Goal: Information Seeking & Learning: Learn about a topic

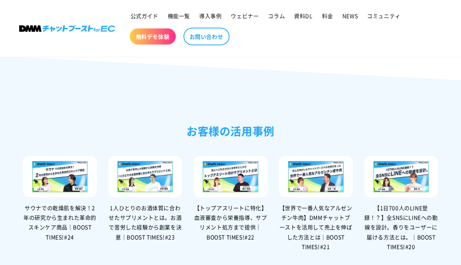
scroll to position [1768, 0]
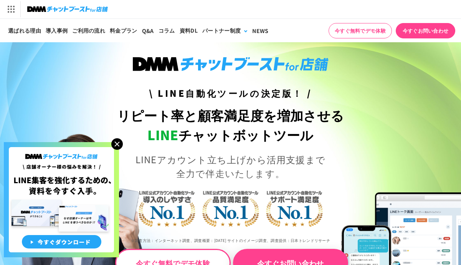
click at [117, 144] on img at bounding box center [117, 144] width 12 height 12
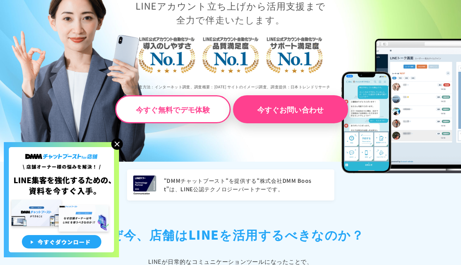
scroll to position [231, 0]
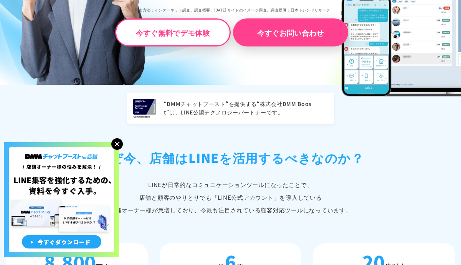
click at [115, 144] on img at bounding box center [117, 144] width 12 height 12
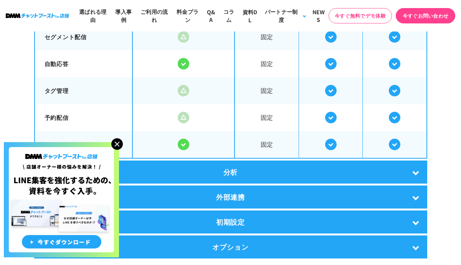
scroll to position [1460, 0]
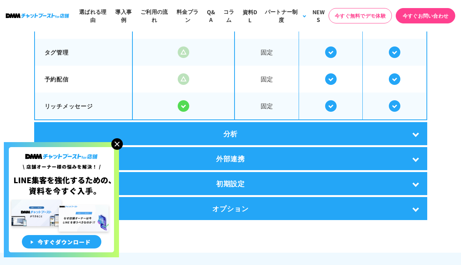
click at [117, 143] on img at bounding box center [117, 144] width 12 height 12
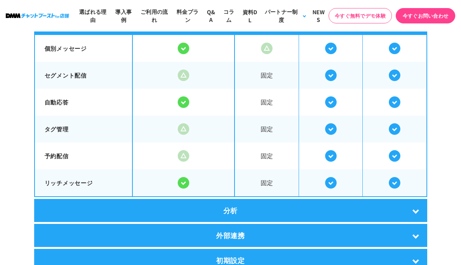
scroll to position [1422, 0]
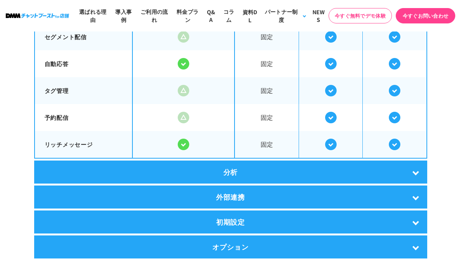
click at [417, 172] on div "分析" at bounding box center [230, 172] width 393 height 23
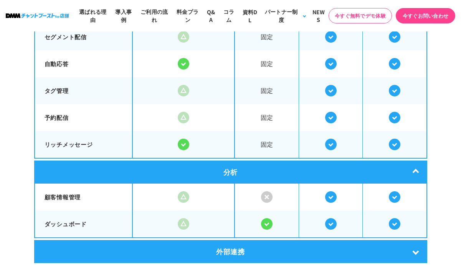
scroll to position [1460, 0]
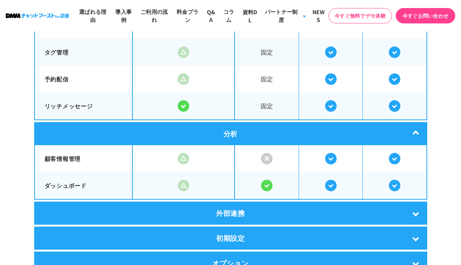
click at [415, 209] on div "外部連携" at bounding box center [230, 213] width 393 height 23
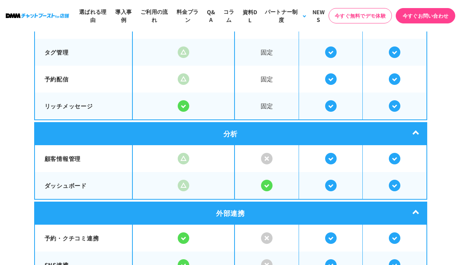
scroll to position [1537, 0]
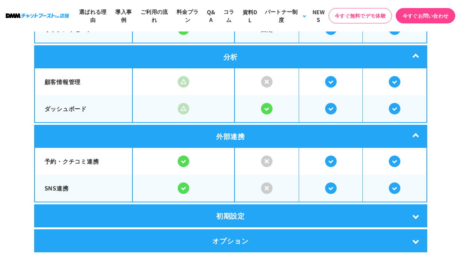
click at [417, 215] on div "初期設定" at bounding box center [230, 215] width 393 height 23
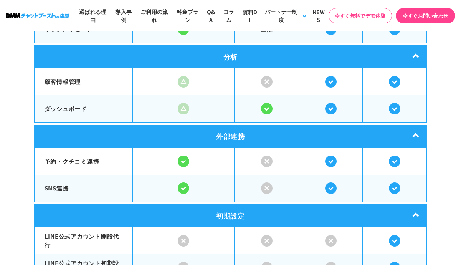
scroll to position [1614, 0]
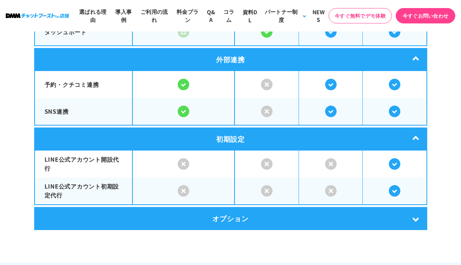
click at [417, 215] on div "オプション" at bounding box center [230, 218] width 393 height 23
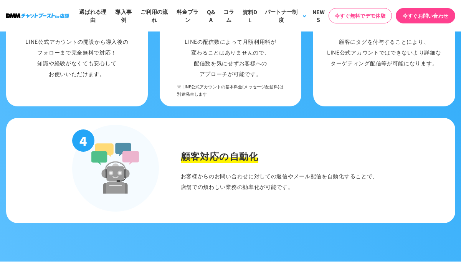
scroll to position [922, 0]
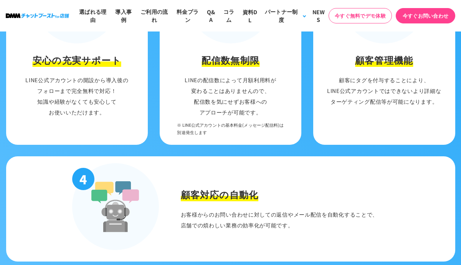
click at [190, 182] on li "4 顧客対応の自動化 お客様からのお問い合わせに対しての 返信やメール配信を自動化することで、 店舗での煩わしい業務の効率化が可能です。" at bounding box center [231, 208] width 450 height 105
